Goal: Task Accomplishment & Management: Manage account settings

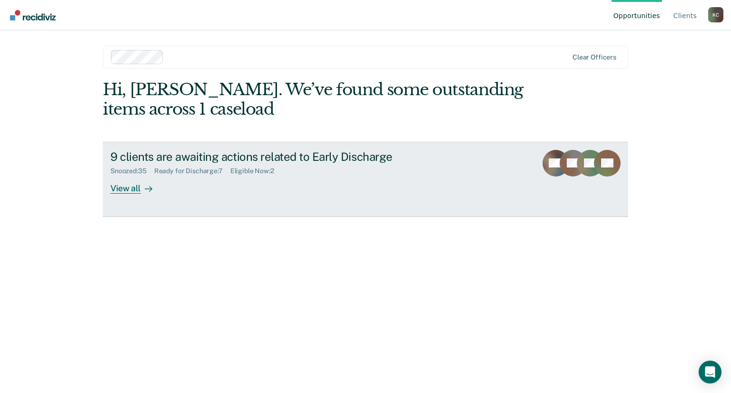
click at [129, 191] on div "View all" at bounding box center [136, 184] width 53 height 19
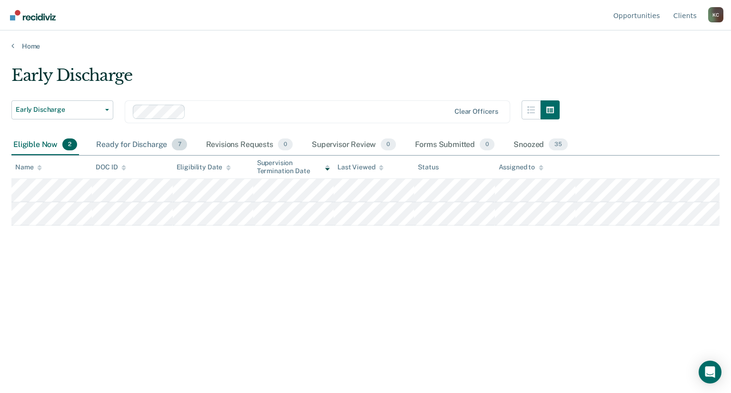
click at [117, 147] on div "Ready for Discharge 7" at bounding box center [141, 145] width 94 height 21
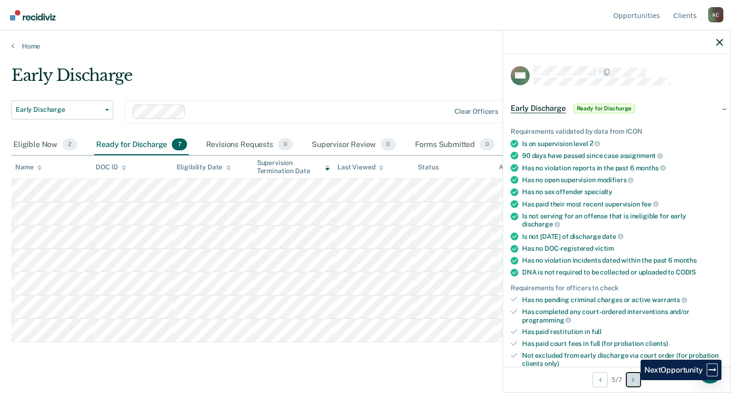
click at [633, 380] on icon "Next Opportunity" at bounding box center [633, 379] width 2 height 7
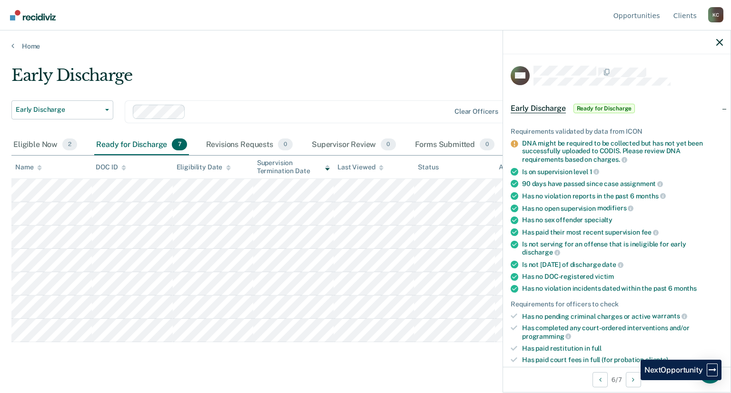
drag, startPoint x: 633, startPoint y: 380, endPoint x: 430, endPoint y: 379, distance: 203.1
click at [430, 379] on main "Early Discharge Early Discharge Early Discharge Clear officers Eligible Now 2 R…" at bounding box center [365, 220] width 731 height 340
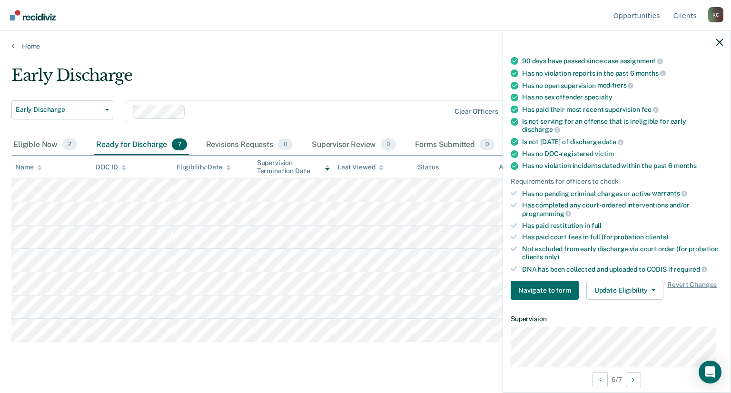
scroll to position [96, 0]
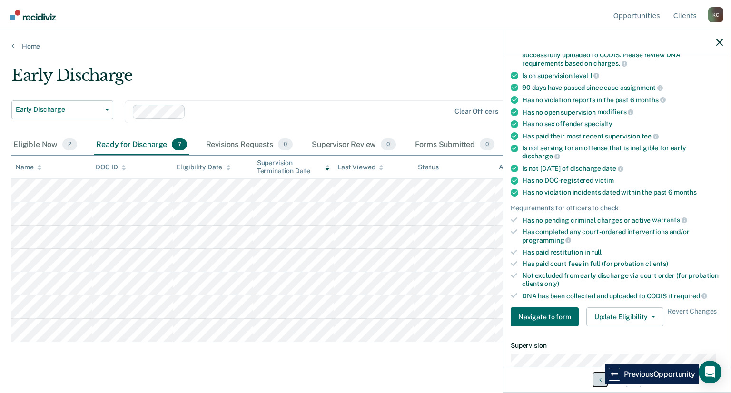
click at [597, 384] on button "Previous Opportunity" at bounding box center [599, 379] width 15 height 15
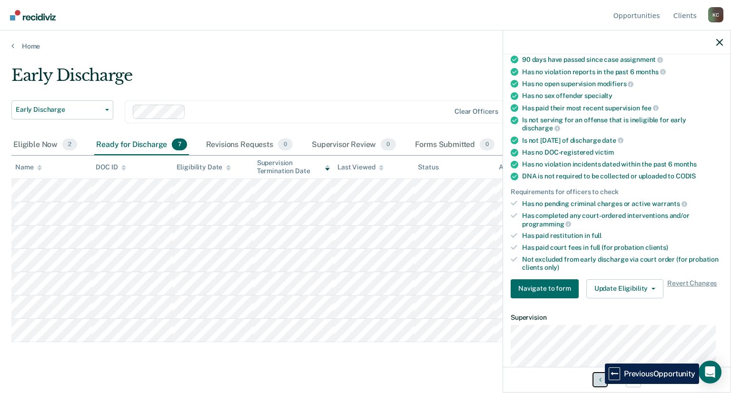
scroll to position [68, 0]
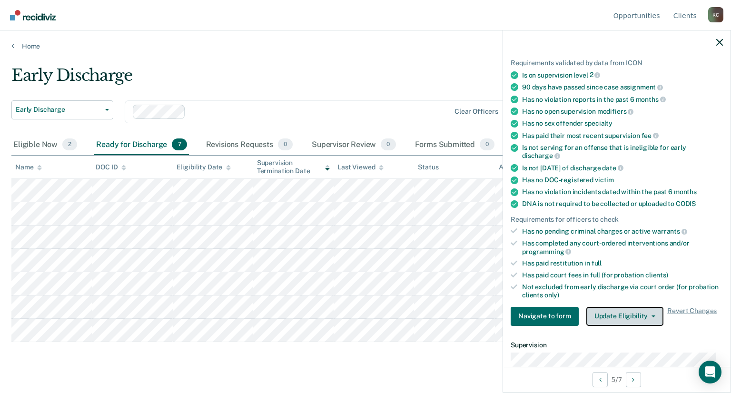
click at [616, 309] on button "Update Eligibility" at bounding box center [624, 316] width 77 height 19
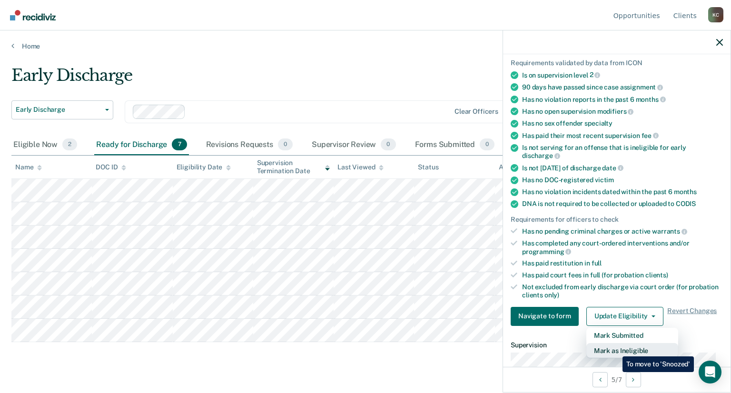
click at [615, 349] on button "Mark as Ineligible" at bounding box center [632, 350] width 92 height 15
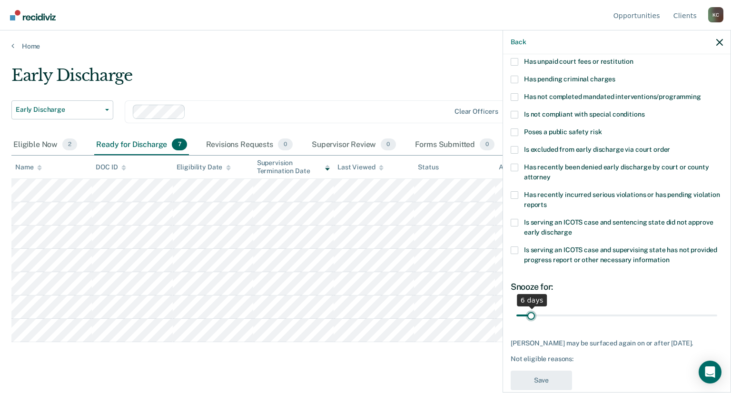
drag, startPoint x: 579, startPoint y: 315, endPoint x: 530, endPoint y: 325, distance: 50.5
click at [530, 324] on input "range" at bounding box center [616, 315] width 201 height 17
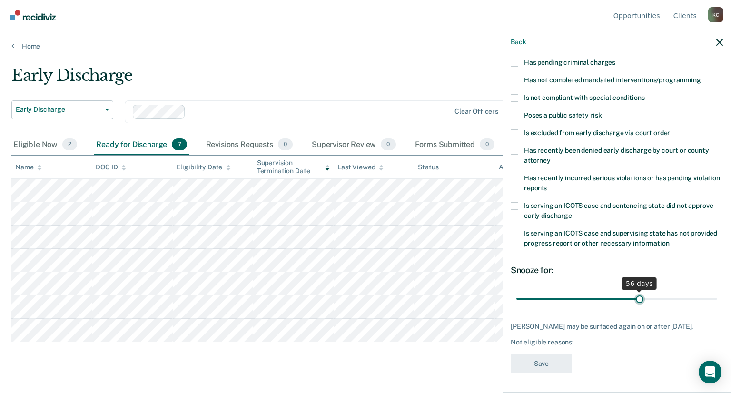
drag, startPoint x: 529, startPoint y: 292, endPoint x: 636, endPoint y: 284, distance: 106.4
type input "56"
click at [636, 291] on input "range" at bounding box center [616, 299] width 201 height 17
click at [572, 340] on div "Not eligible reasons:" at bounding box center [616, 342] width 212 height 8
click at [514, 112] on span at bounding box center [514, 116] width 8 height 8
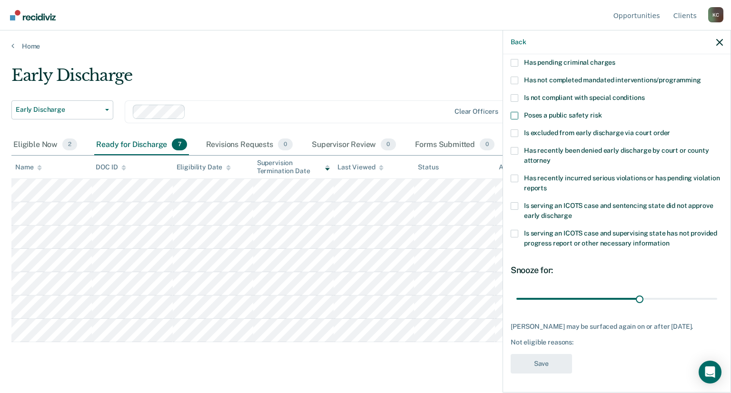
click at [601, 112] on input "Poses a public safety risk" at bounding box center [601, 112] width 0 height 0
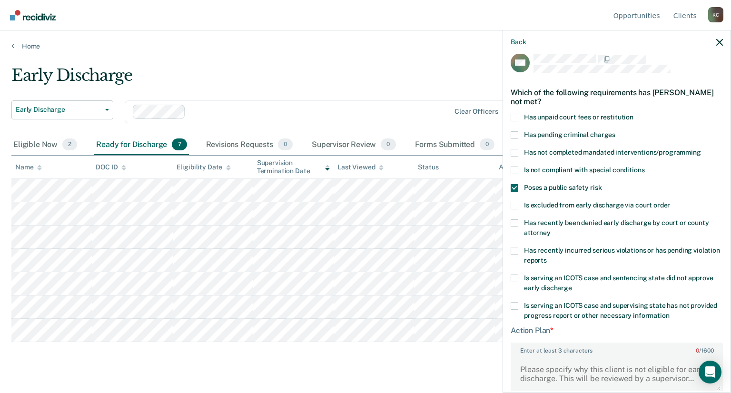
scroll to position [7, 0]
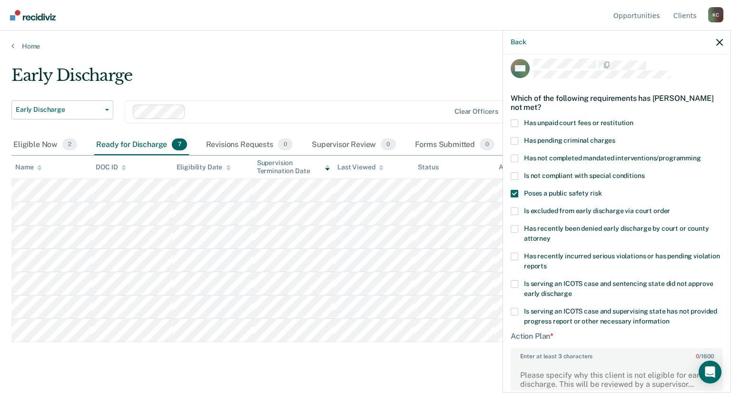
click at [516, 122] on span at bounding box center [514, 123] width 8 height 8
click at [633, 119] on input "Has unpaid court fees or restitution" at bounding box center [633, 119] width 0 height 0
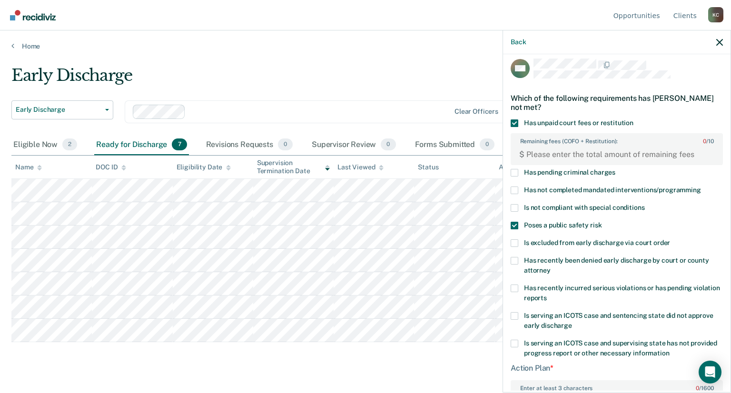
drag, startPoint x: 514, startPoint y: 224, endPoint x: 521, endPoint y: 225, distance: 7.3
click at [514, 224] on span at bounding box center [514, 226] width 8 height 8
click at [601, 222] on input "Poses a public safety risk" at bounding box center [601, 222] width 0 height 0
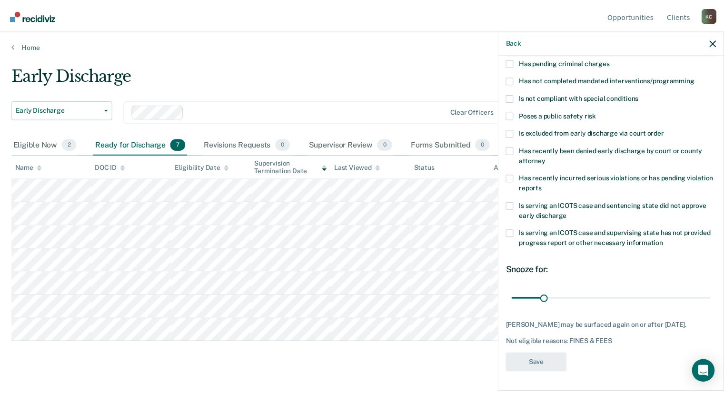
scroll to position [0, 0]
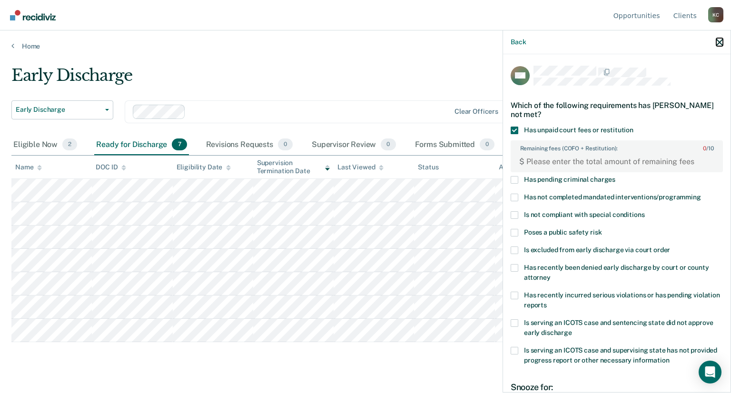
click at [720, 40] on icon "button" at bounding box center [719, 42] width 7 height 7
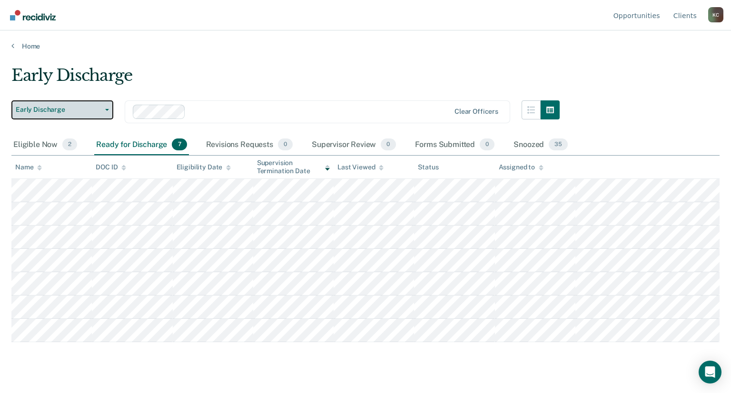
click at [107, 110] on icon "button" at bounding box center [107, 110] width 4 height 2
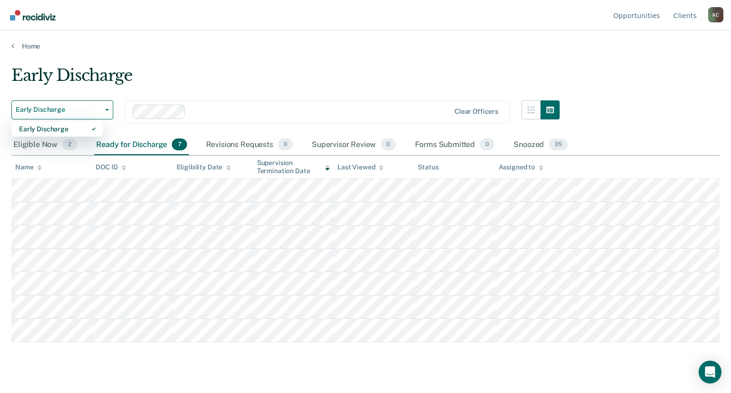
click at [207, 83] on div "Early Discharge" at bounding box center [285, 79] width 548 height 27
click at [531, 143] on div "Snoozed 35" at bounding box center [540, 145] width 58 height 21
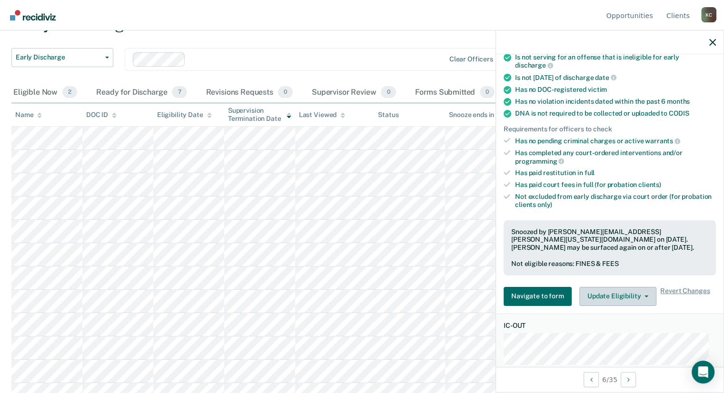
scroll to position [393, 0]
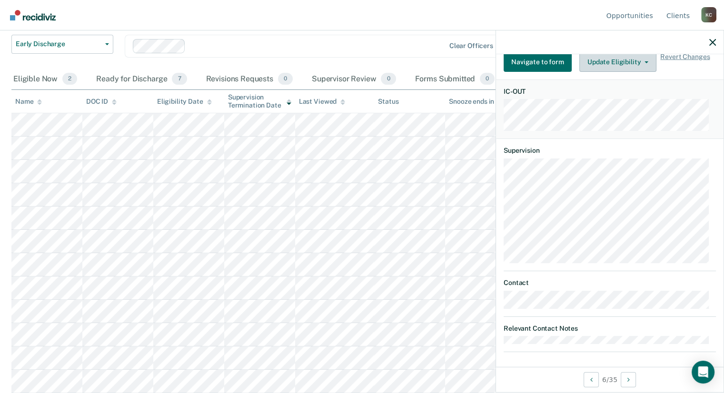
click at [604, 291] on dl "Contact" at bounding box center [609, 293] width 212 height 29
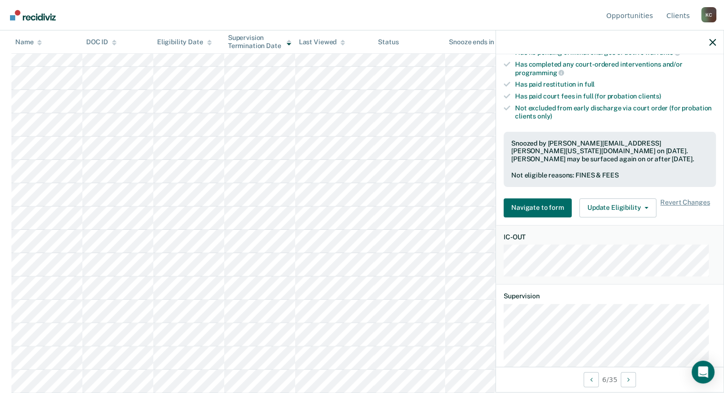
scroll to position [230, 0]
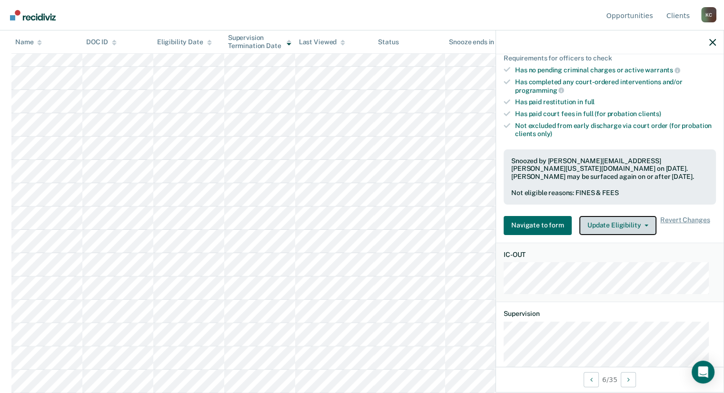
click at [641, 217] on button "Update Eligibility" at bounding box center [617, 225] width 77 height 19
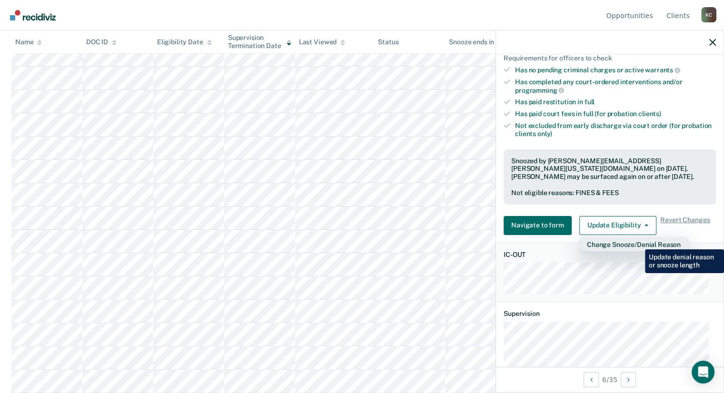
click at [637, 242] on button "Change Snooze/Denial Reason" at bounding box center [633, 244] width 109 height 15
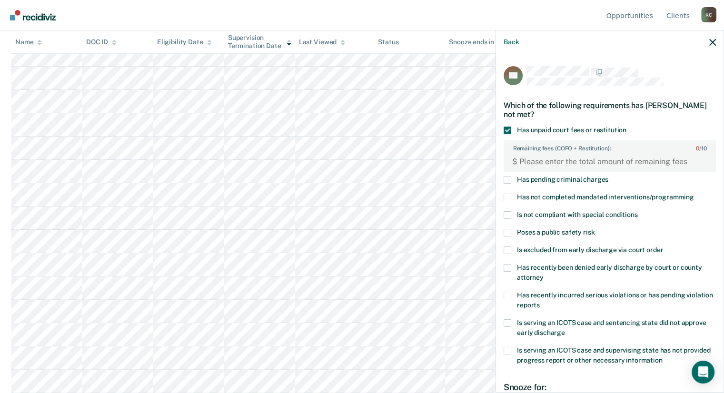
scroll to position [123, 0]
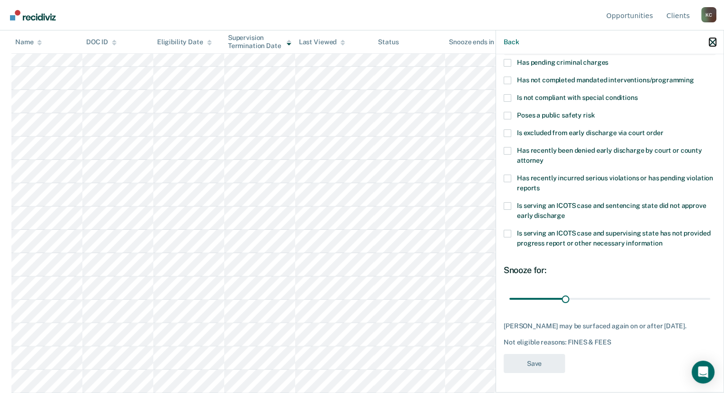
click at [714, 42] on icon "button" at bounding box center [712, 42] width 7 height 7
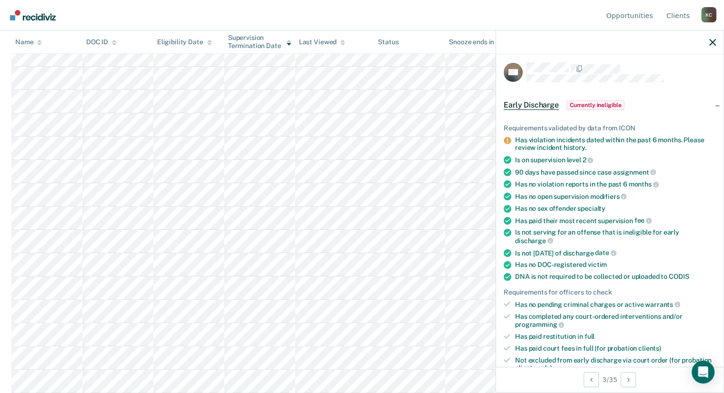
scroll to position [0, 0]
